Goal: Obtain resource: Obtain resource

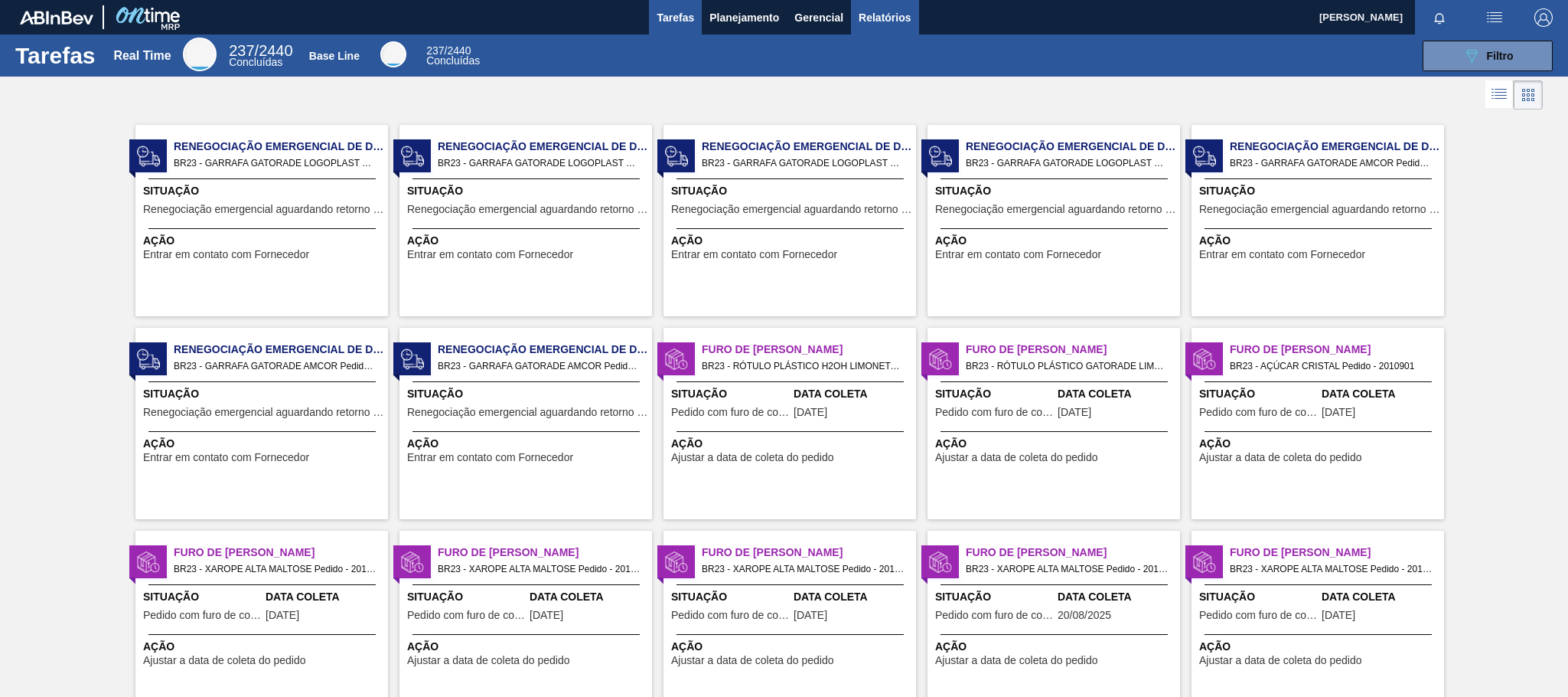
click at [870, 12] on span "Relatórios" at bounding box center [884, 17] width 52 height 18
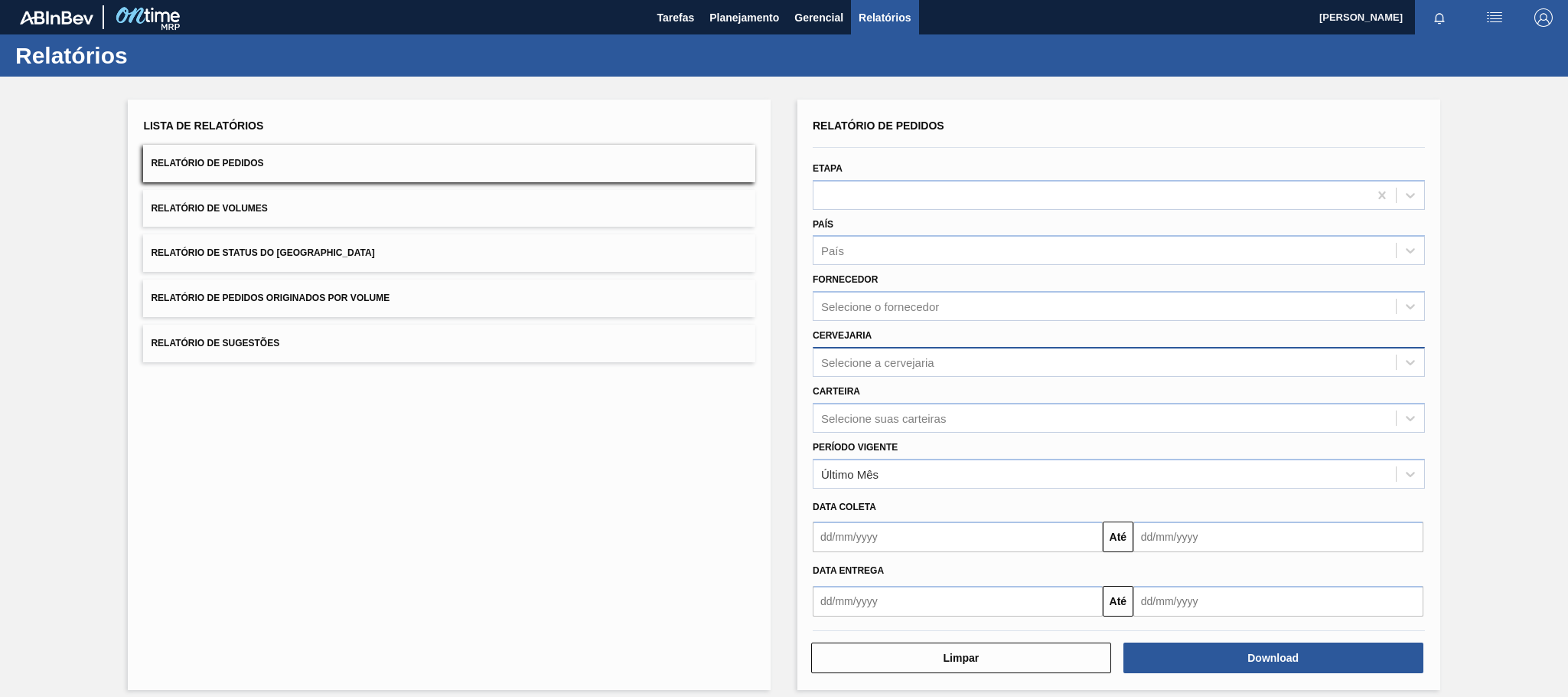
click at [932, 359] on div "Selecione a cervejaria" at bounding box center [877, 362] width 113 height 13
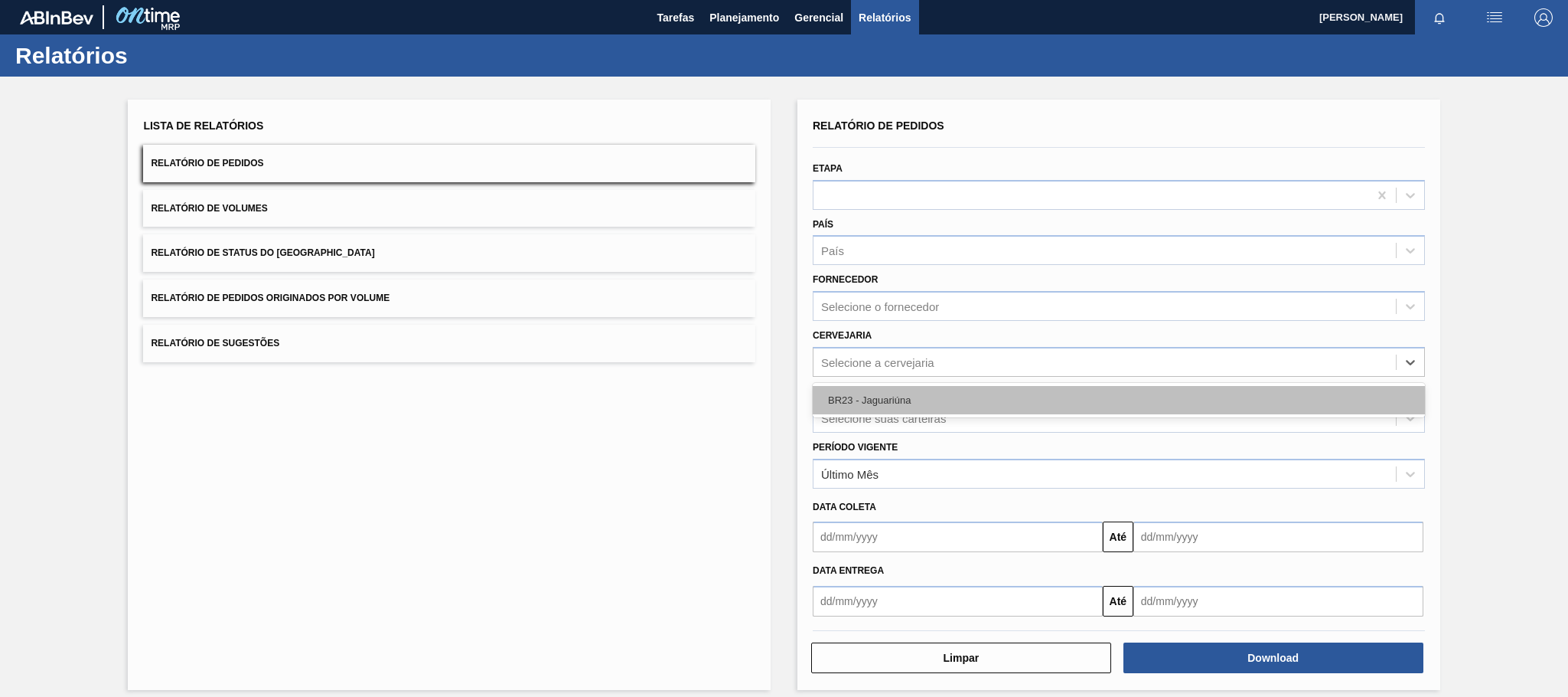
click at [886, 413] on div "BR23 - Jaguariúna" at bounding box center [1119, 400] width 612 height 28
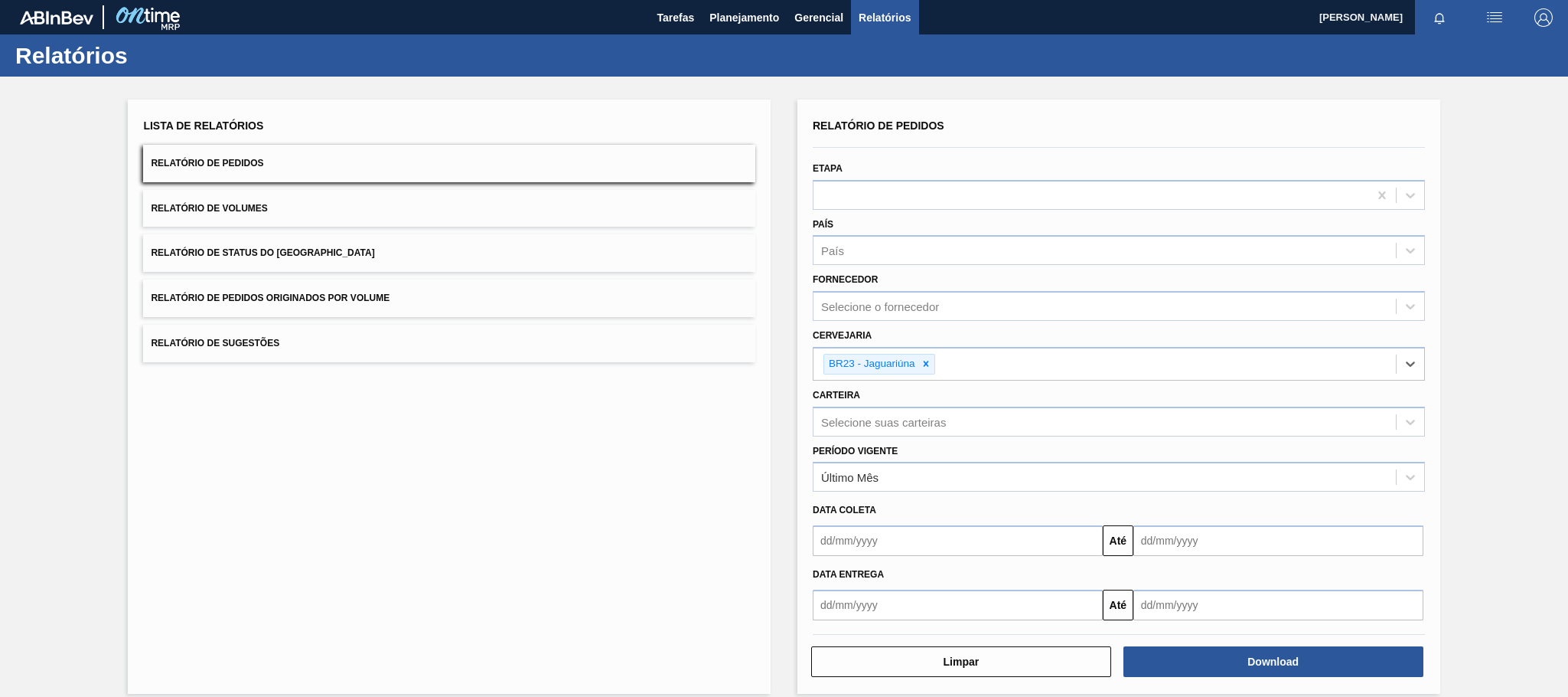
click at [866, 464] on input "text" at bounding box center [957, 605] width 290 height 30
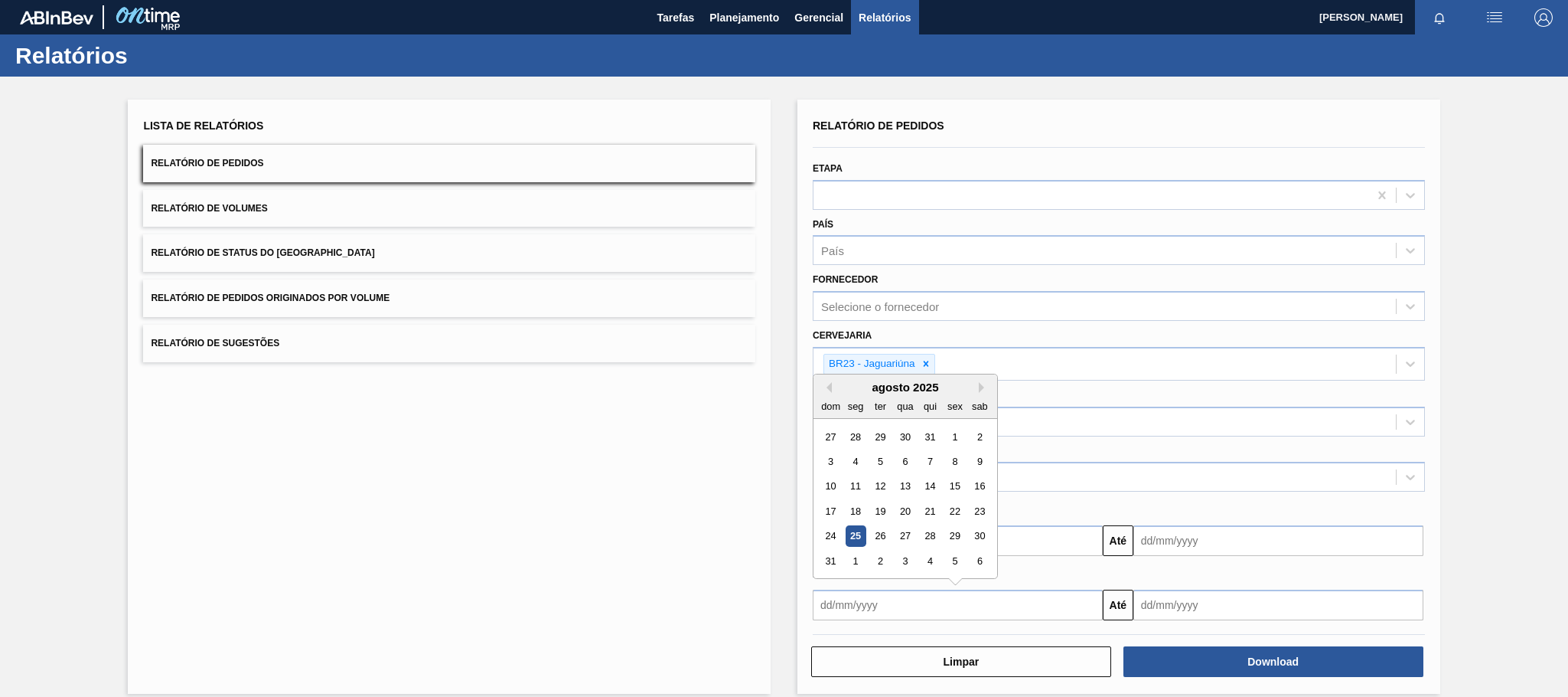
click at [857, 464] on div "25" at bounding box center [856, 537] width 21 height 21
type input "[DATE]"
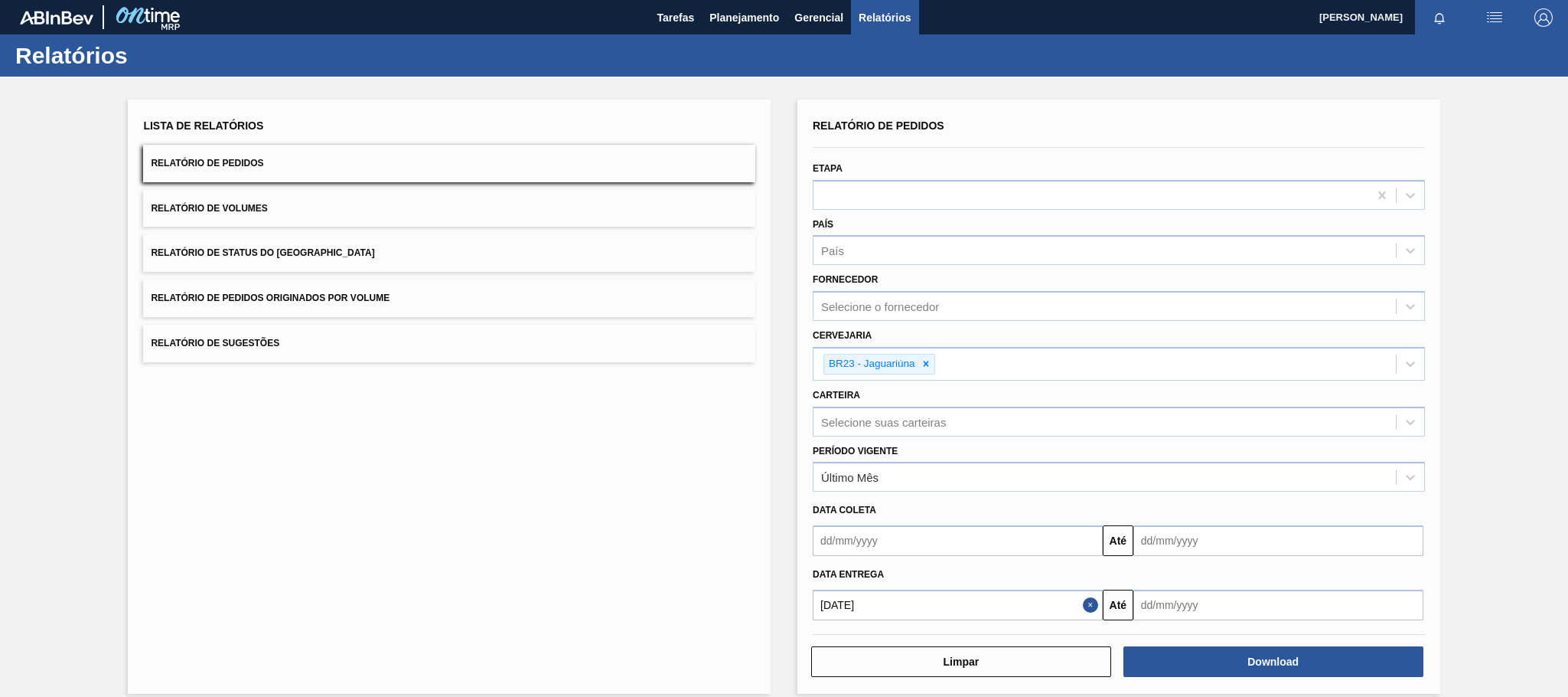
click at [1045, 464] on input "text" at bounding box center [1279, 605] width 290 height 30
click at [1045, 389] on button "Next Month" at bounding box center [1304, 387] width 10 height 10
click at [1045, 464] on div "25" at bounding box center [1251, 511] width 21 height 21
type input "[DATE]"
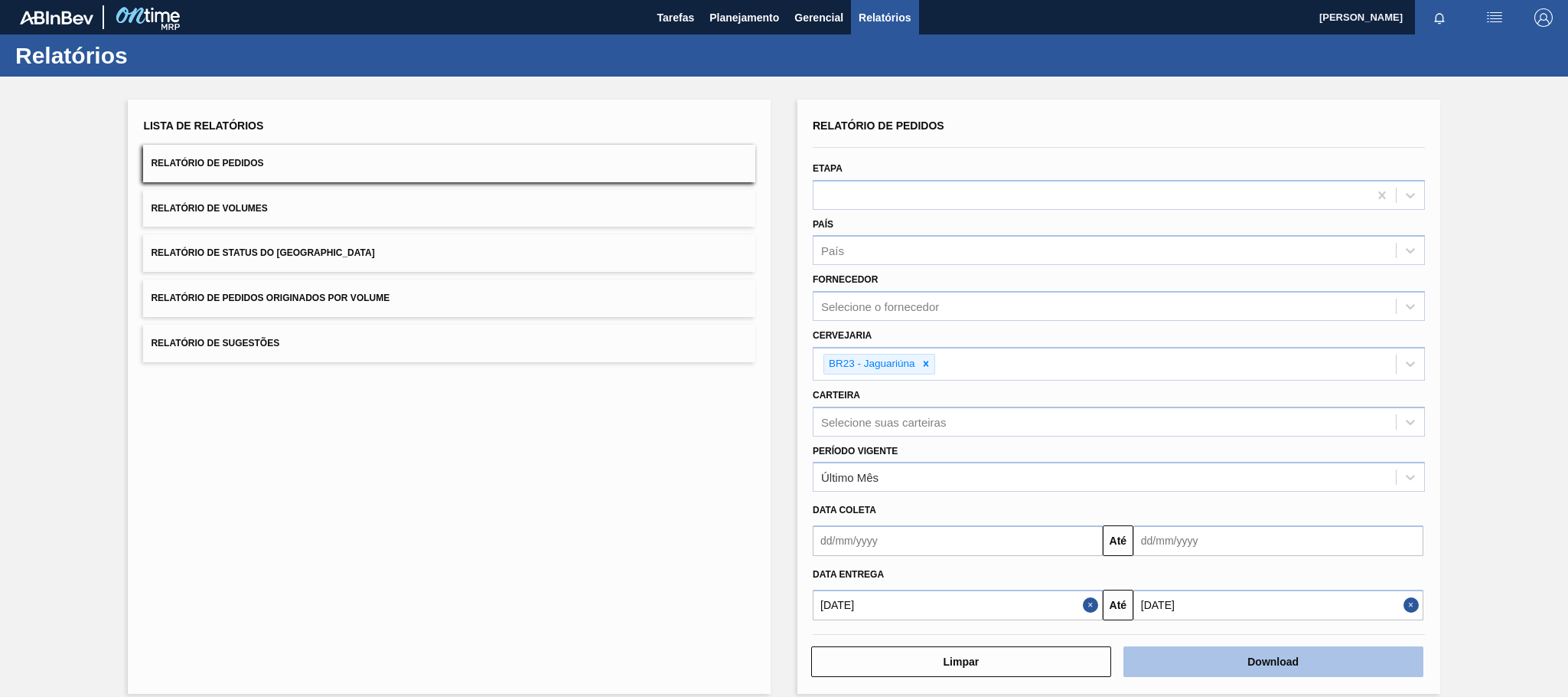
click at [1045, 464] on button "Download" at bounding box center [1273, 661] width 300 height 30
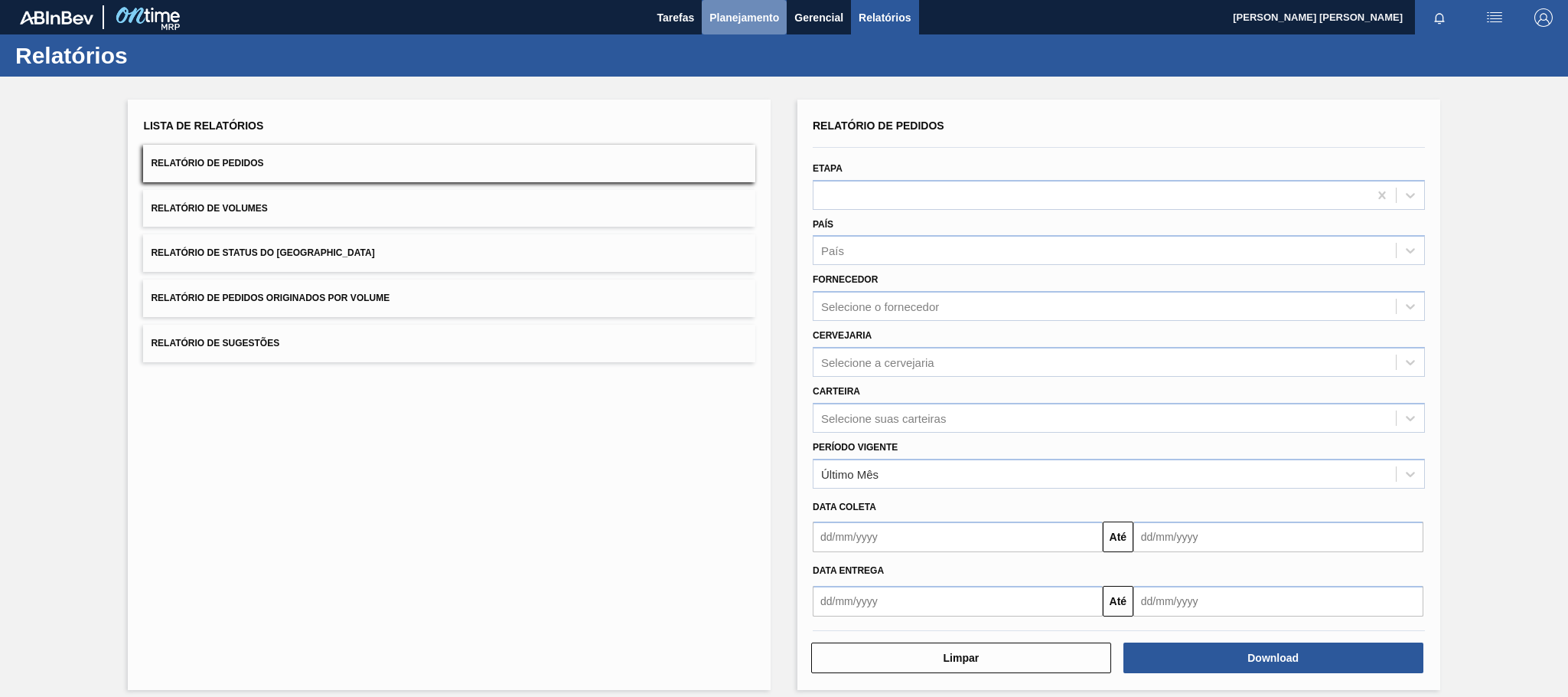
click at [728, 24] on span "Planejamento" at bounding box center [743, 17] width 69 height 18
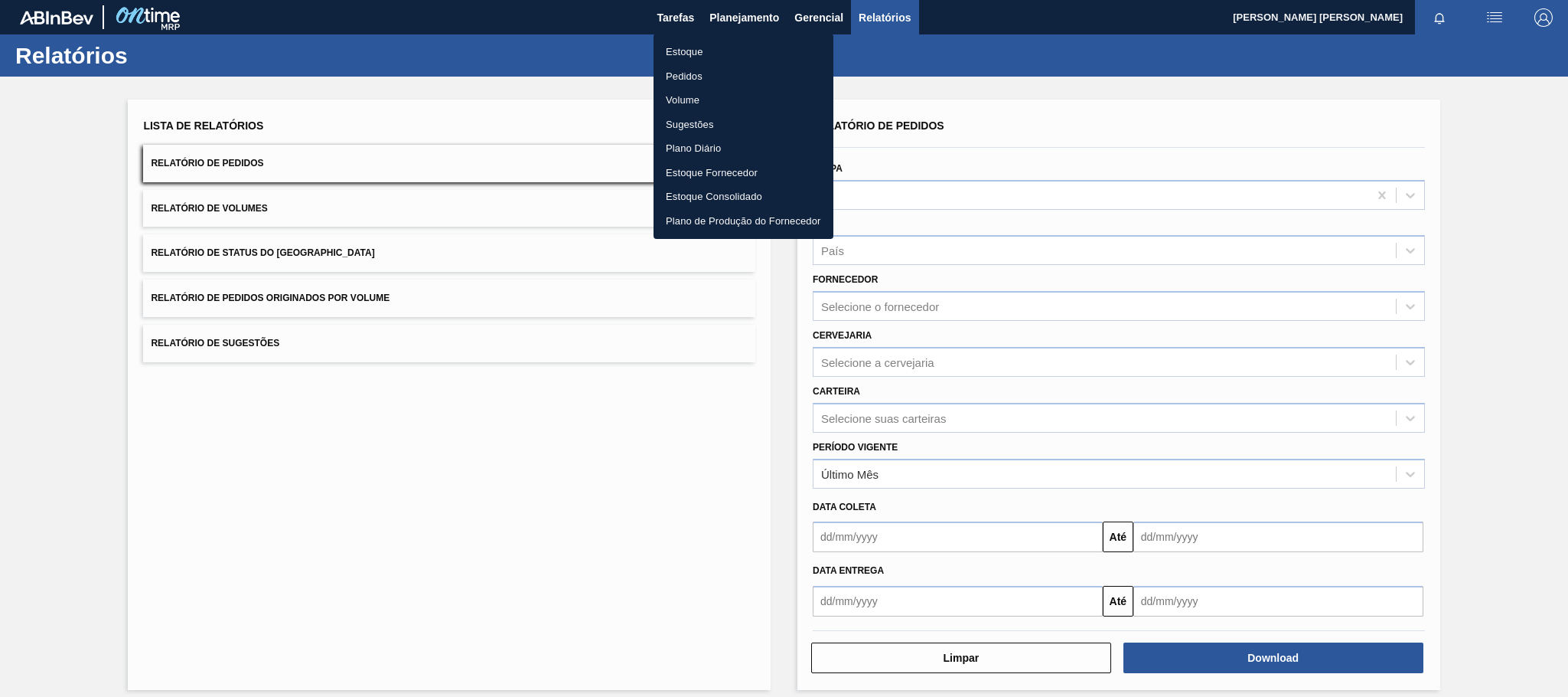
click at [720, 77] on li "Pedidos" at bounding box center [743, 77] width 180 height 25
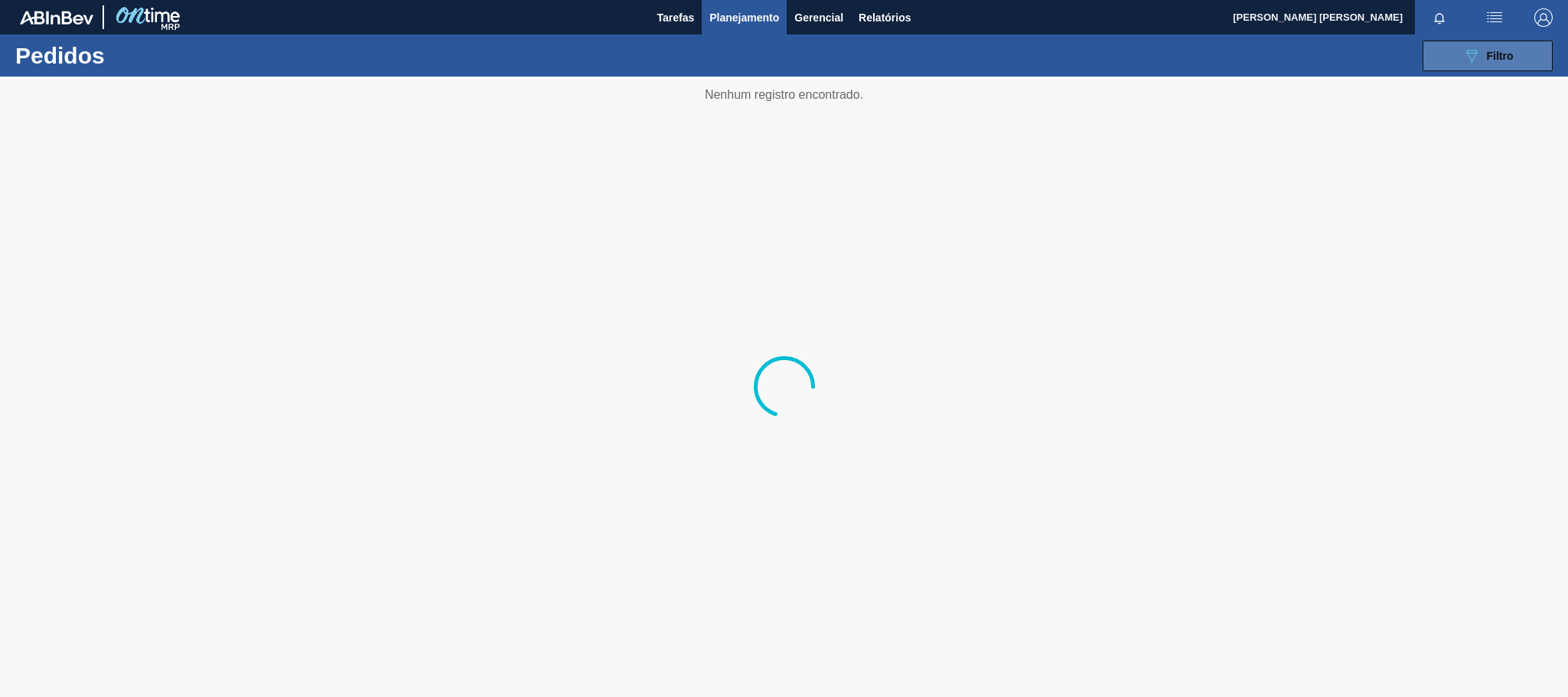
click at [1527, 51] on button "089F7B8B-B2A5-4AFE-B5C0-19BA573D28AC Filtro" at bounding box center [1487, 56] width 130 height 30
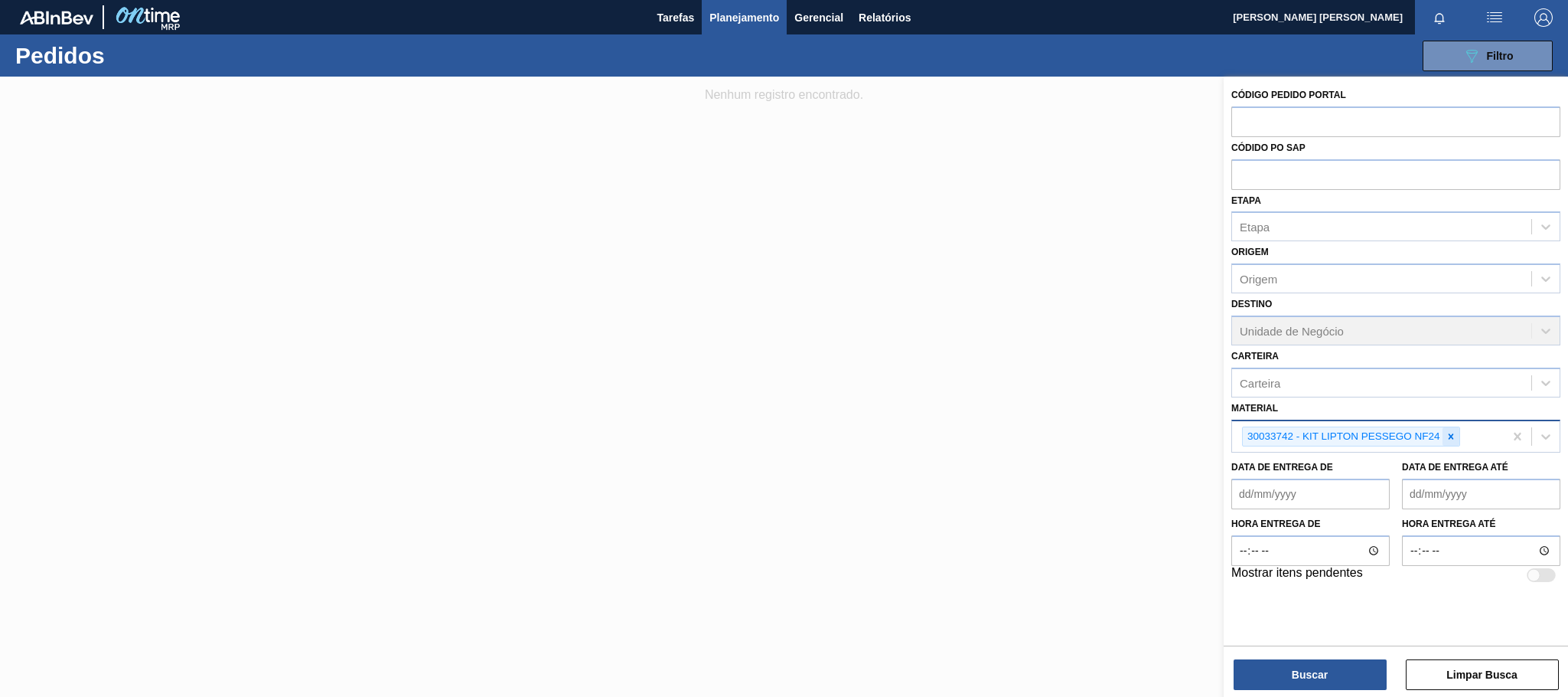
click at [1449, 434] on icon at bounding box center [1450, 436] width 10 height 10
paste input "30033775 30033775"
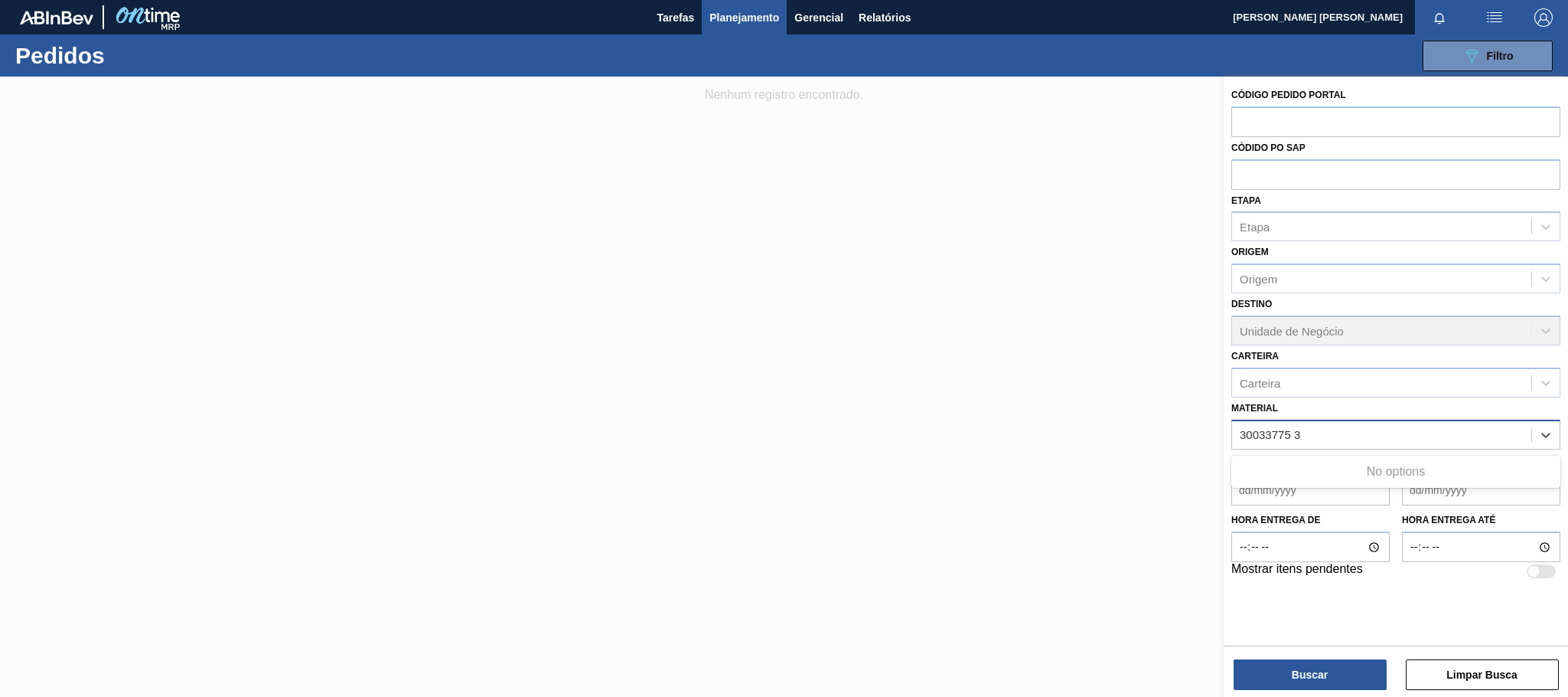
type input "30033775"
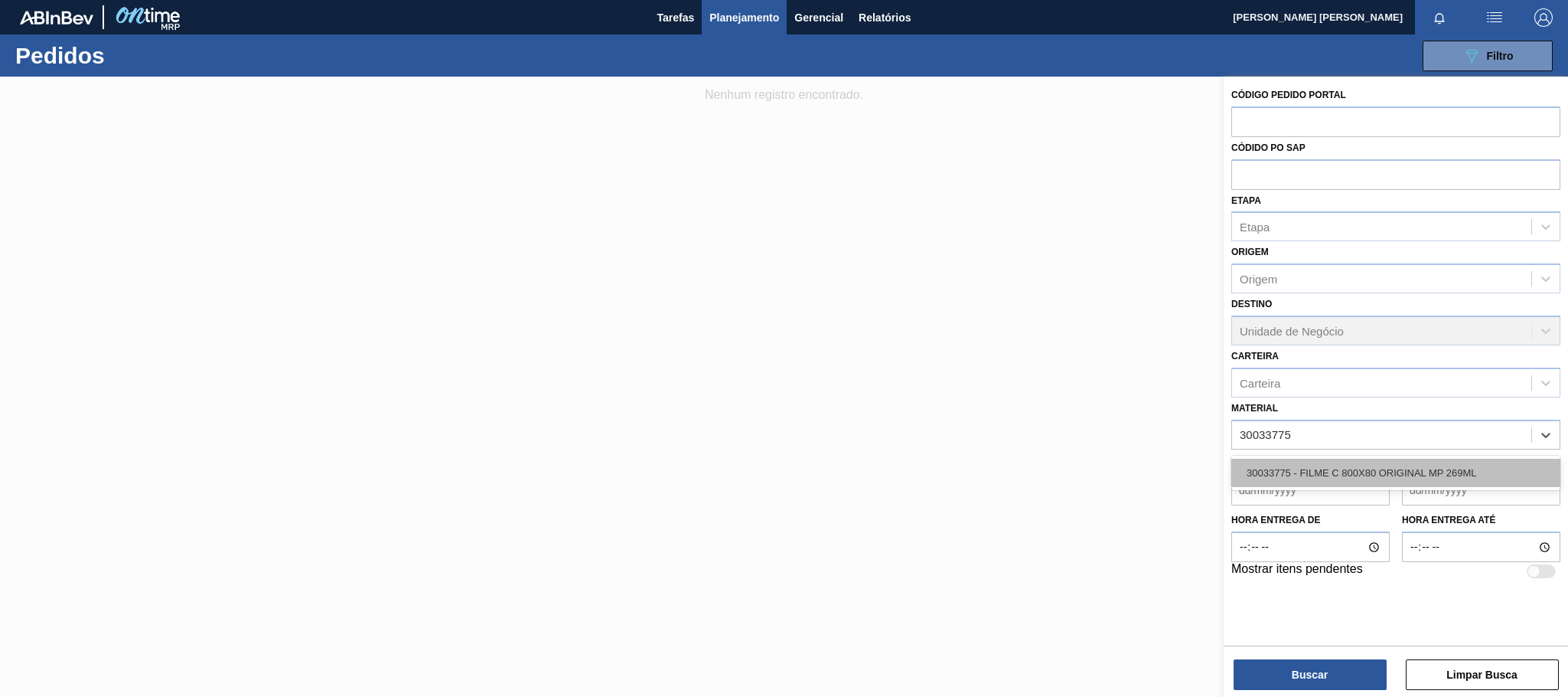
click at [1421, 473] on div "30033775 - FILME C 800X80 ORIGINAL MP 269ML" at bounding box center [1395, 473] width 329 height 28
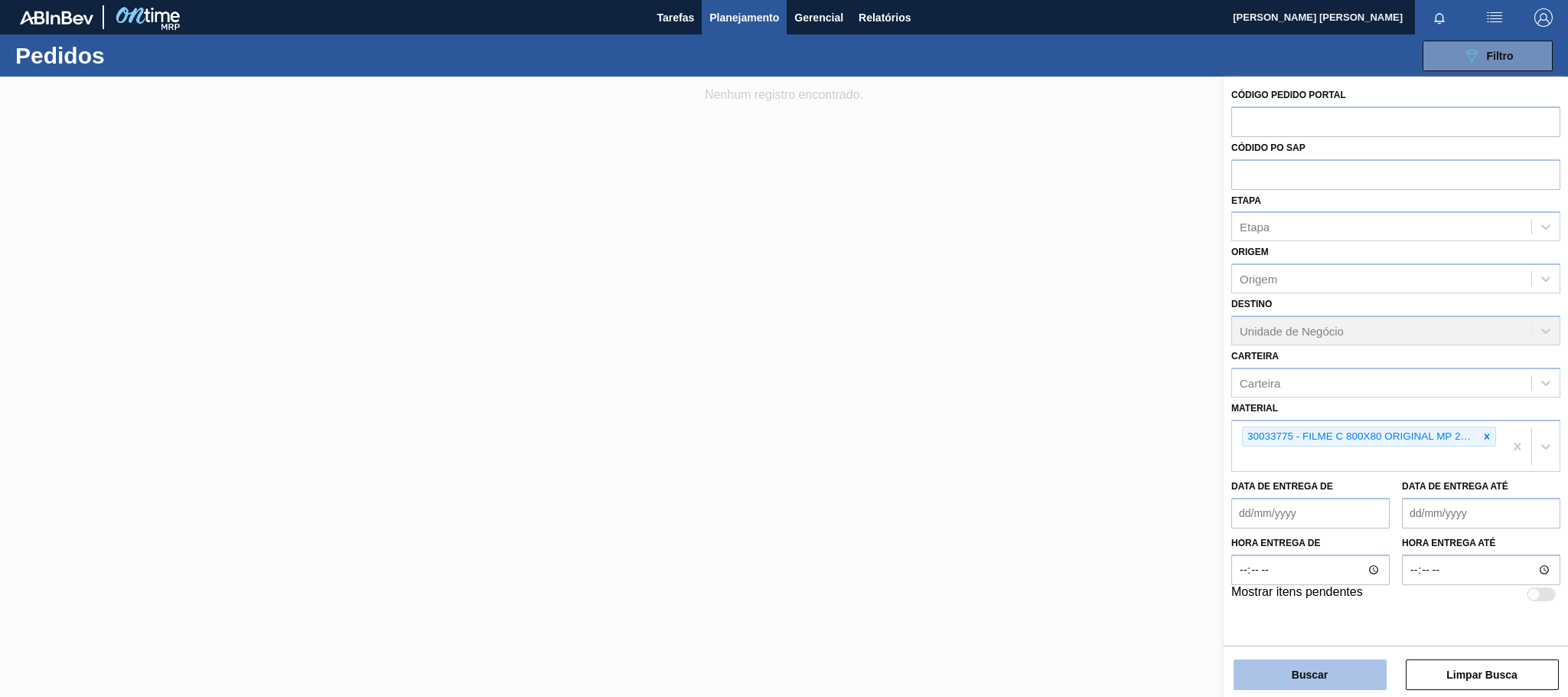
click at [1302, 665] on button "Buscar" at bounding box center [1309, 674] width 153 height 30
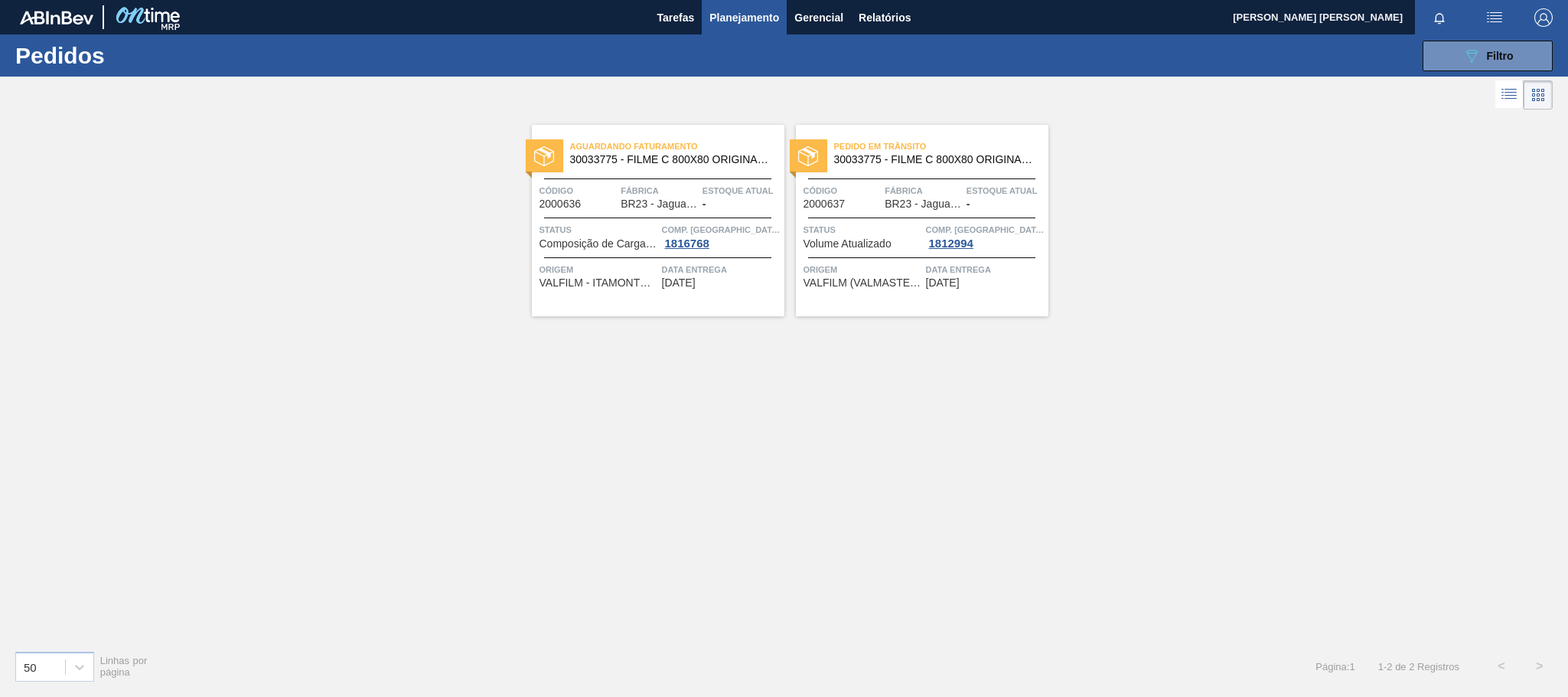
click at [737, 271] on span "Data entrega" at bounding box center [720, 269] width 119 height 15
